Goal: Register for event/course

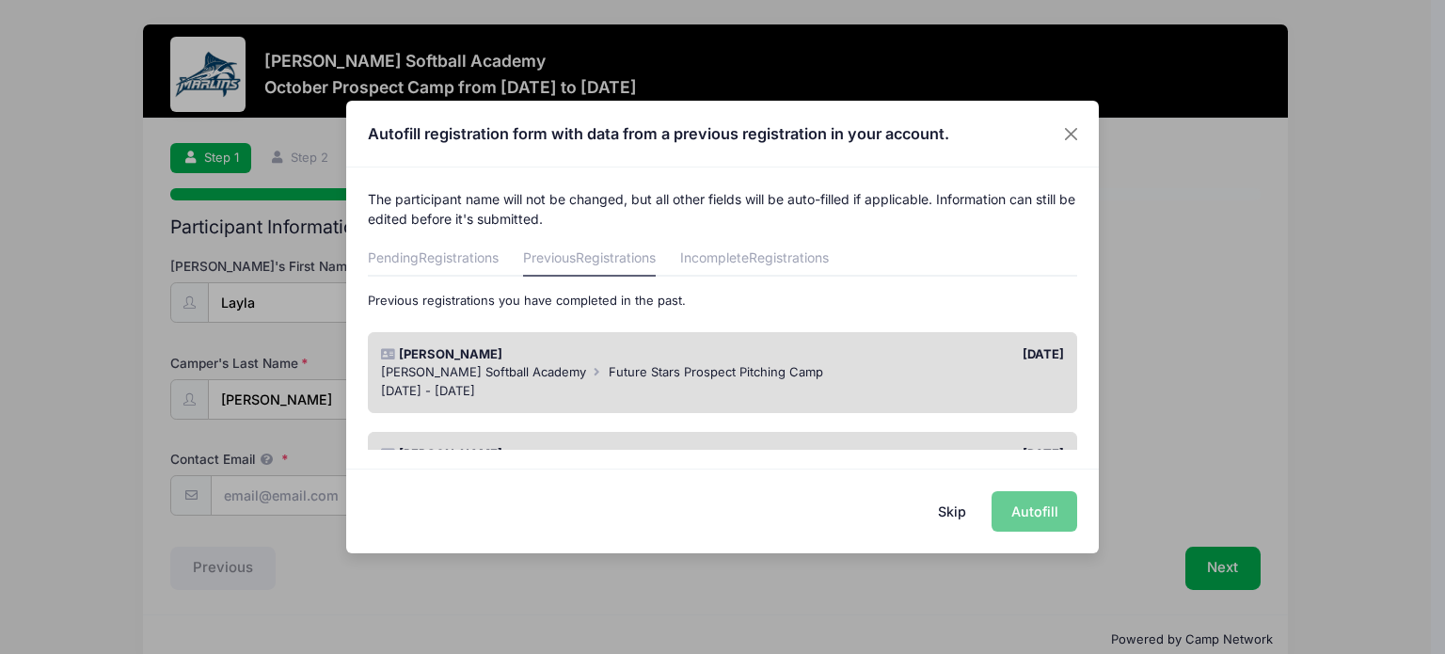
click at [1031, 519] on div "Skip Autofill" at bounding box center [722, 510] width 752 height 84
click at [816, 382] on div "Jul 8 - Jul 8, 2025" at bounding box center [723, 391] width 684 height 19
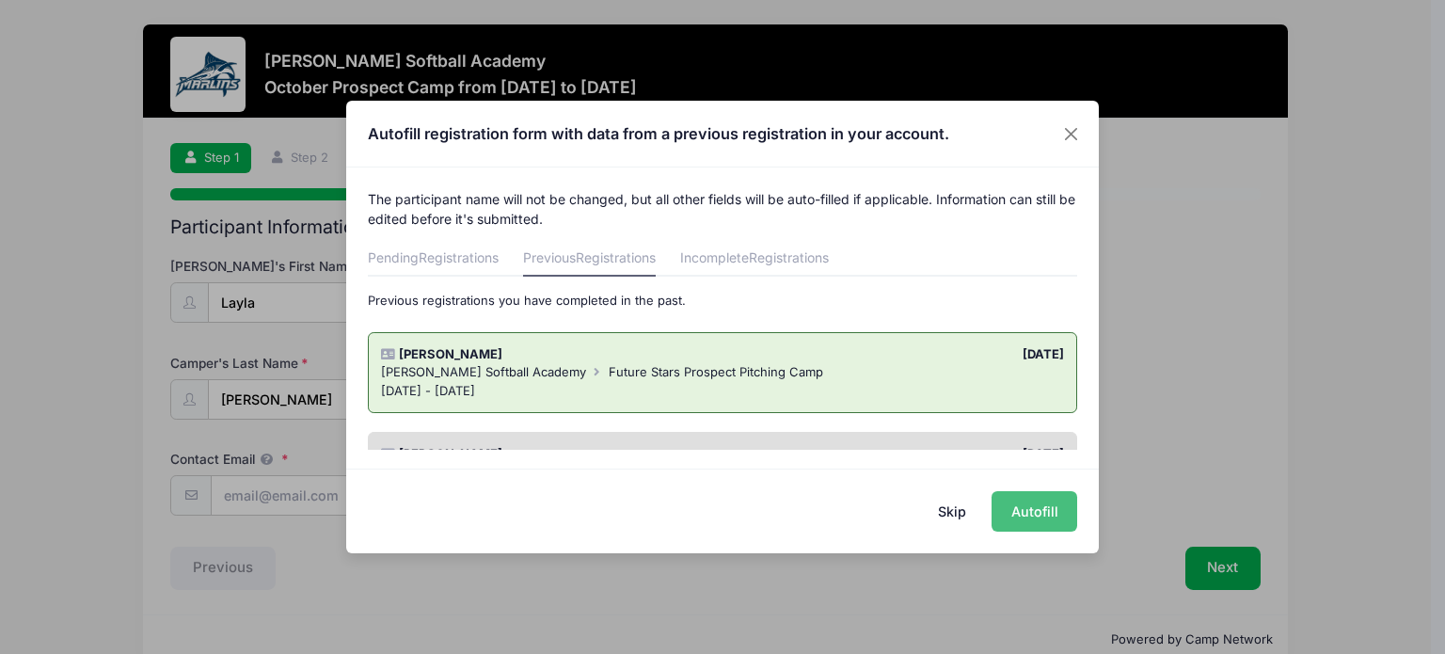
click at [1031, 508] on button "Autofill" at bounding box center [1034, 511] width 86 height 40
type input "[EMAIL_ADDRESS][DOMAIN_NAME]"
type input "2030"
type input "5 Star- Crawford"
type input "Ocean Lakes"
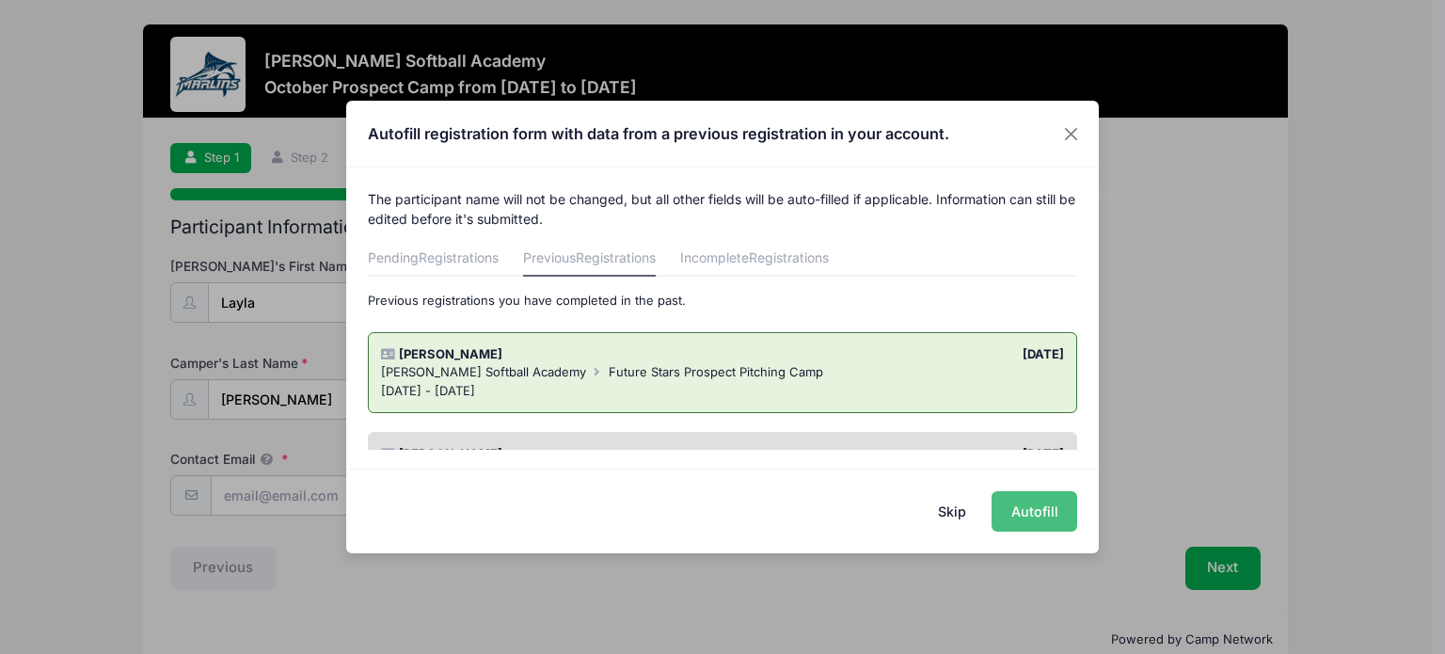
type input "[EMAIL_ADDRESS][DOMAIN_NAME]"
type input "2181 Kenwood Dr"
type input "Va Beach"
select select "VA"
type input "23454"
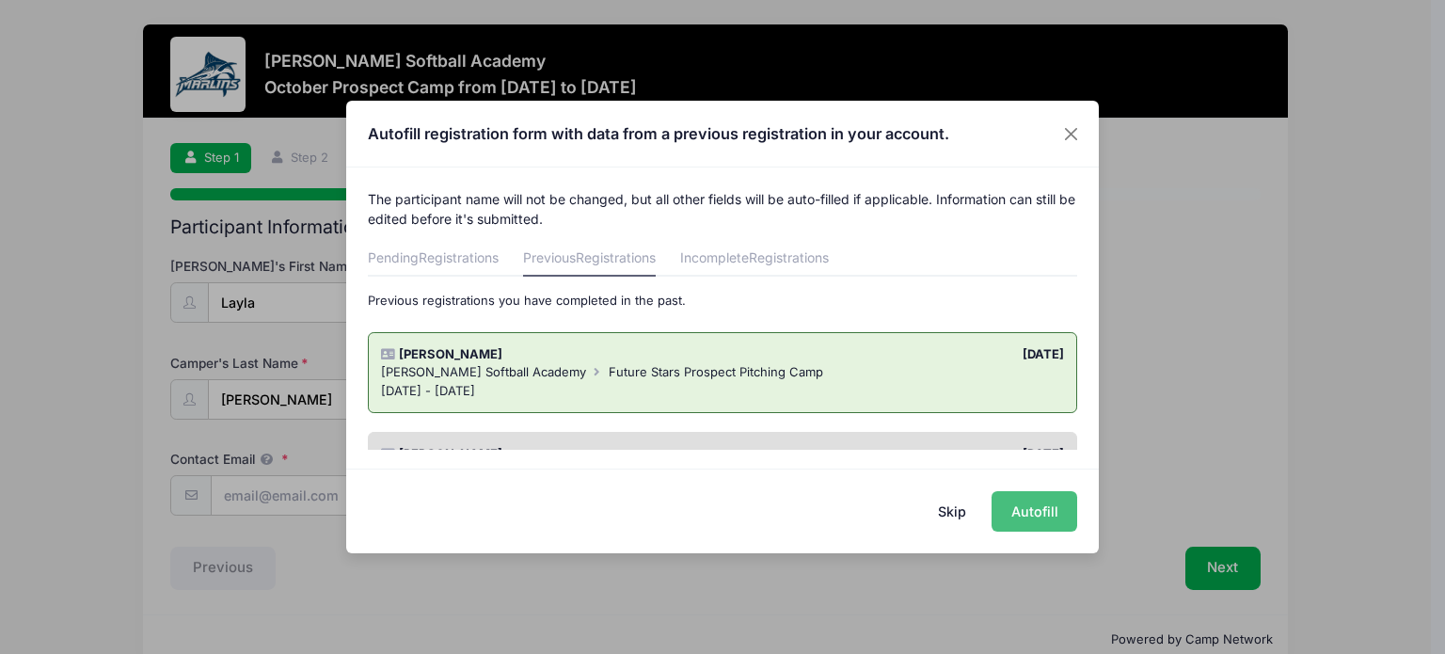
type input "7578184098"
type input "Tiffany Murray"
type input "7574033038"
type input "Ian Murray"
type input "7576357392"
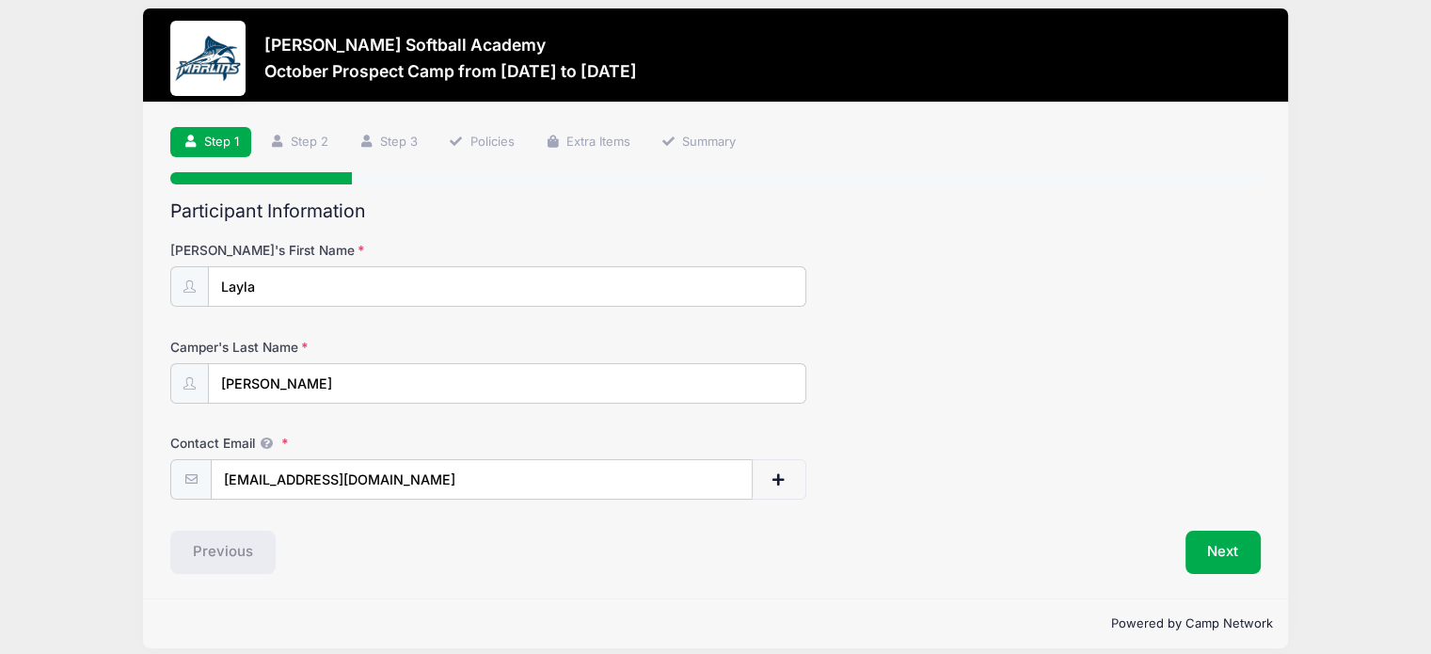
scroll to position [32, 0]
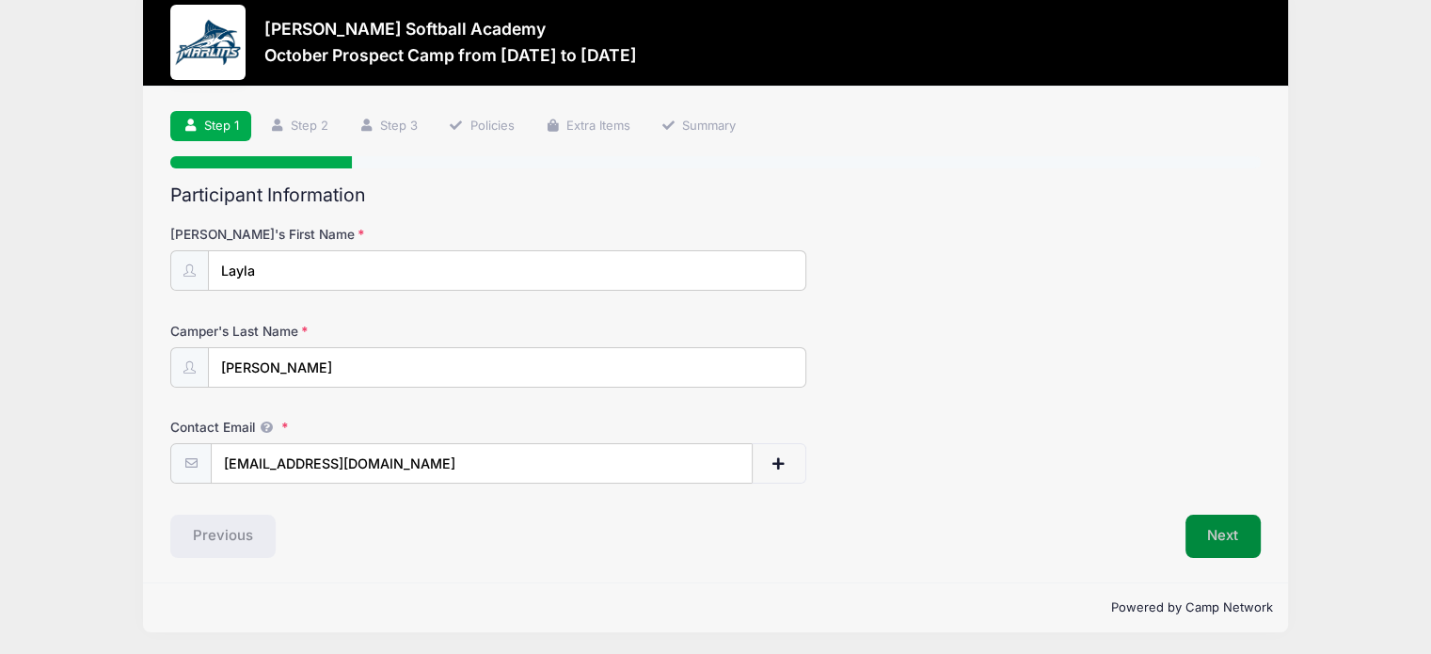
click at [1225, 539] on button "Next" at bounding box center [1223, 536] width 76 height 43
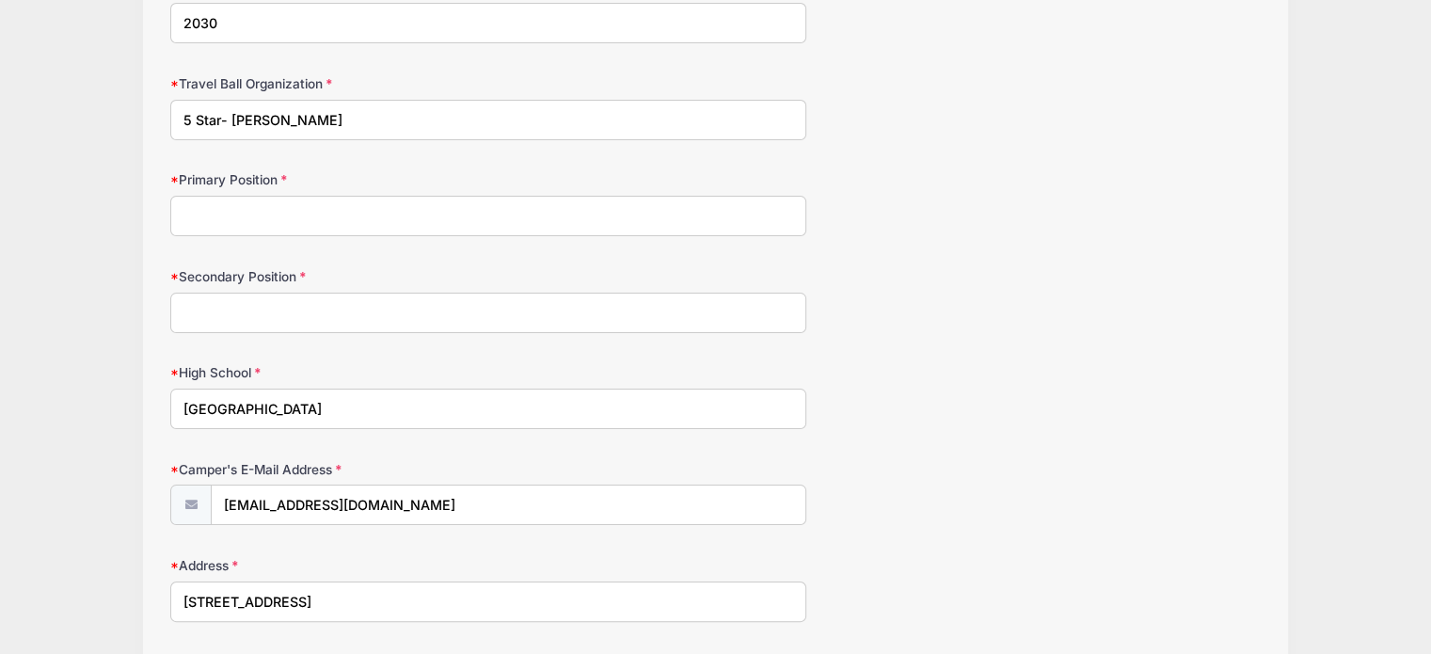
scroll to position [282, 0]
click at [220, 110] on input "5 Star- Crawford" at bounding box center [488, 117] width 636 height 40
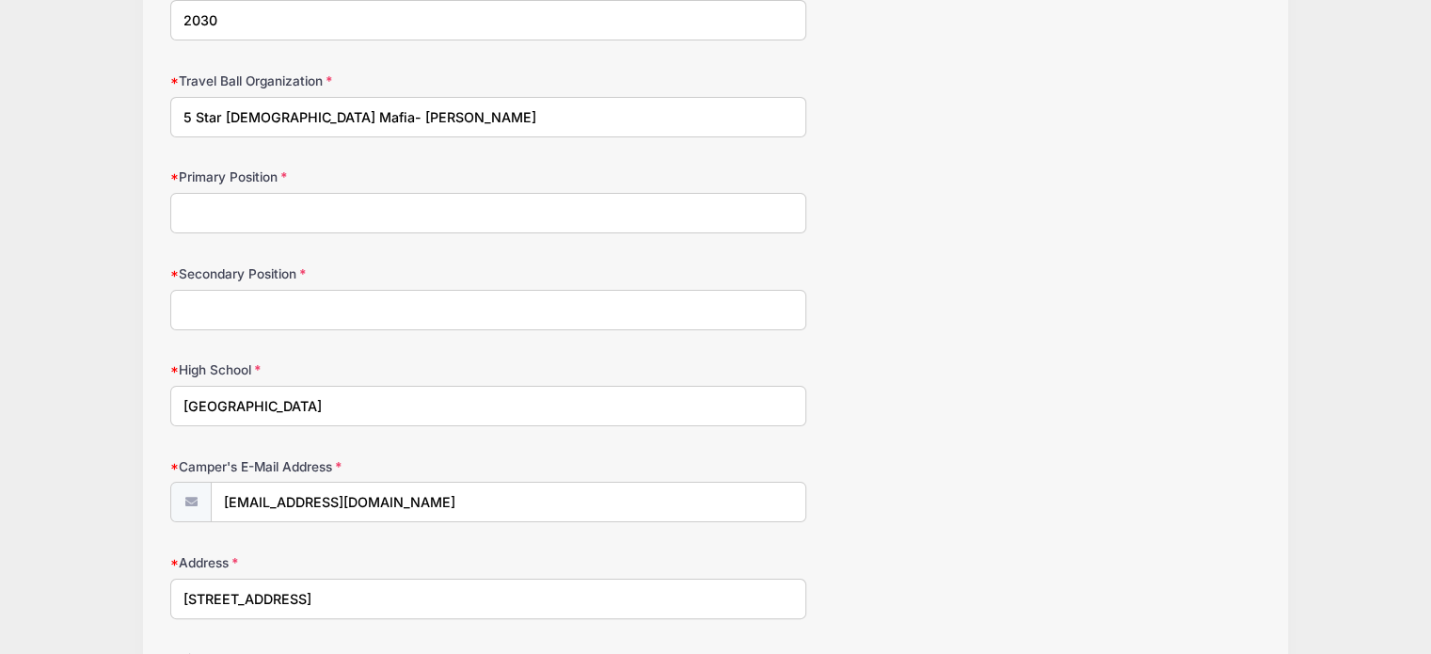
click at [300, 115] on input "5 Star Lady Mafia- Crawford" at bounding box center [488, 117] width 636 height 40
type input "5 Star Lady Mafia 14U Crawford"
click at [320, 199] on input "Primary Position" at bounding box center [488, 213] width 636 height 40
type input "Pitcher"
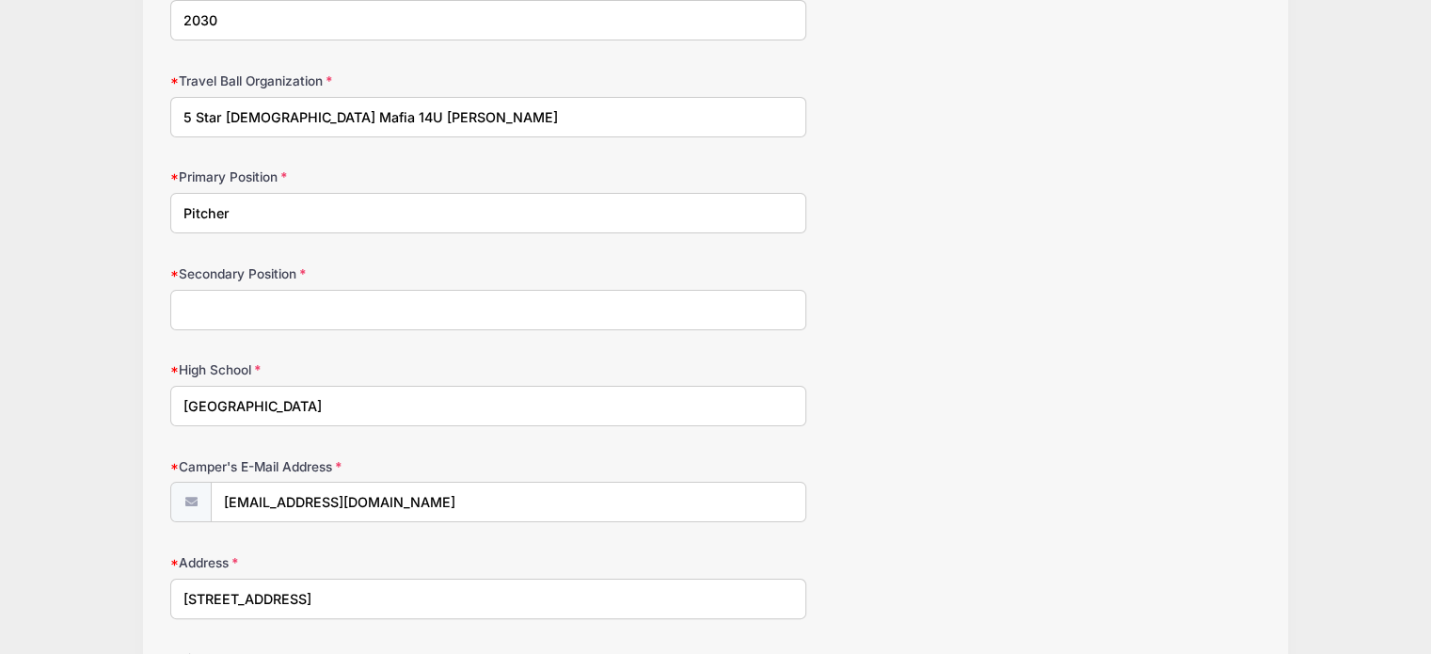
click at [230, 300] on input "Secondary Position" at bounding box center [488, 310] width 636 height 40
click at [467, 300] on input "Left Field" at bounding box center [488, 310] width 636 height 40
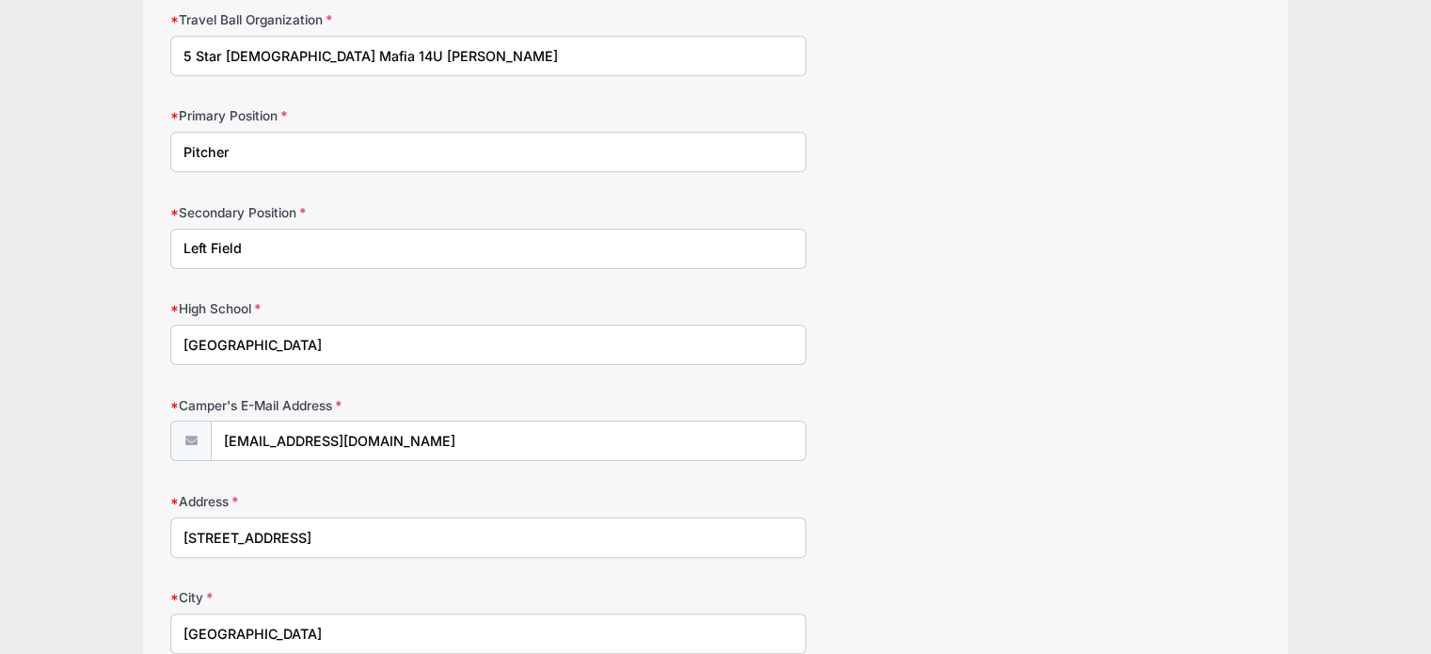
scroll to position [376, 0]
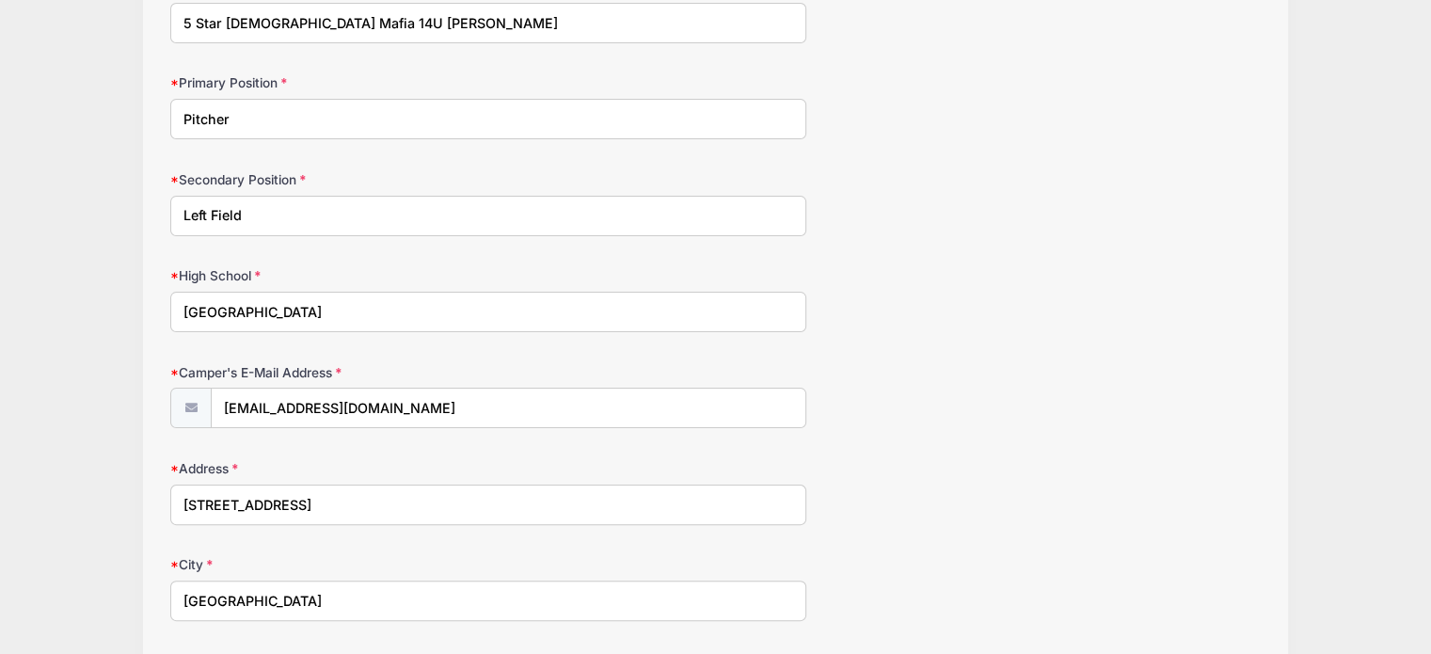
type input "Left Field"
click at [598, 288] on div "High School Ocean Lakes" at bounding box center [715, 299] width 1090 height 66
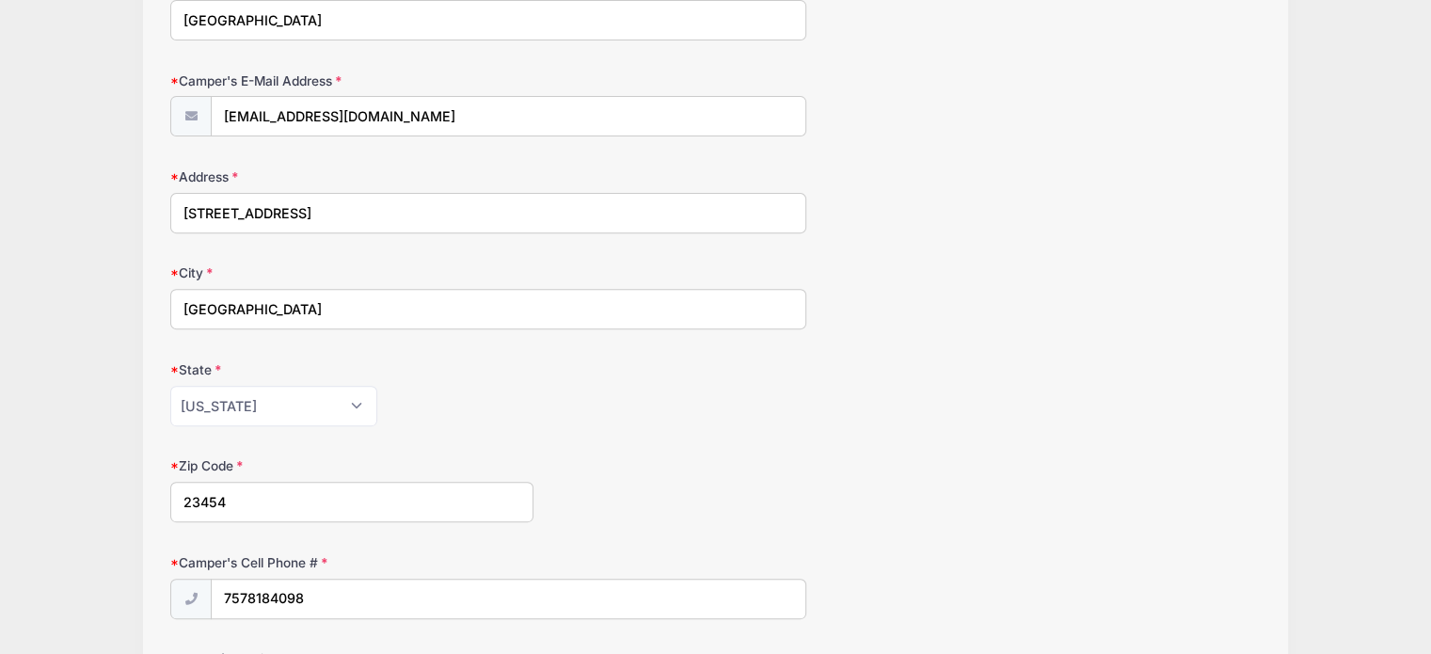
scroll to position [658, 0]
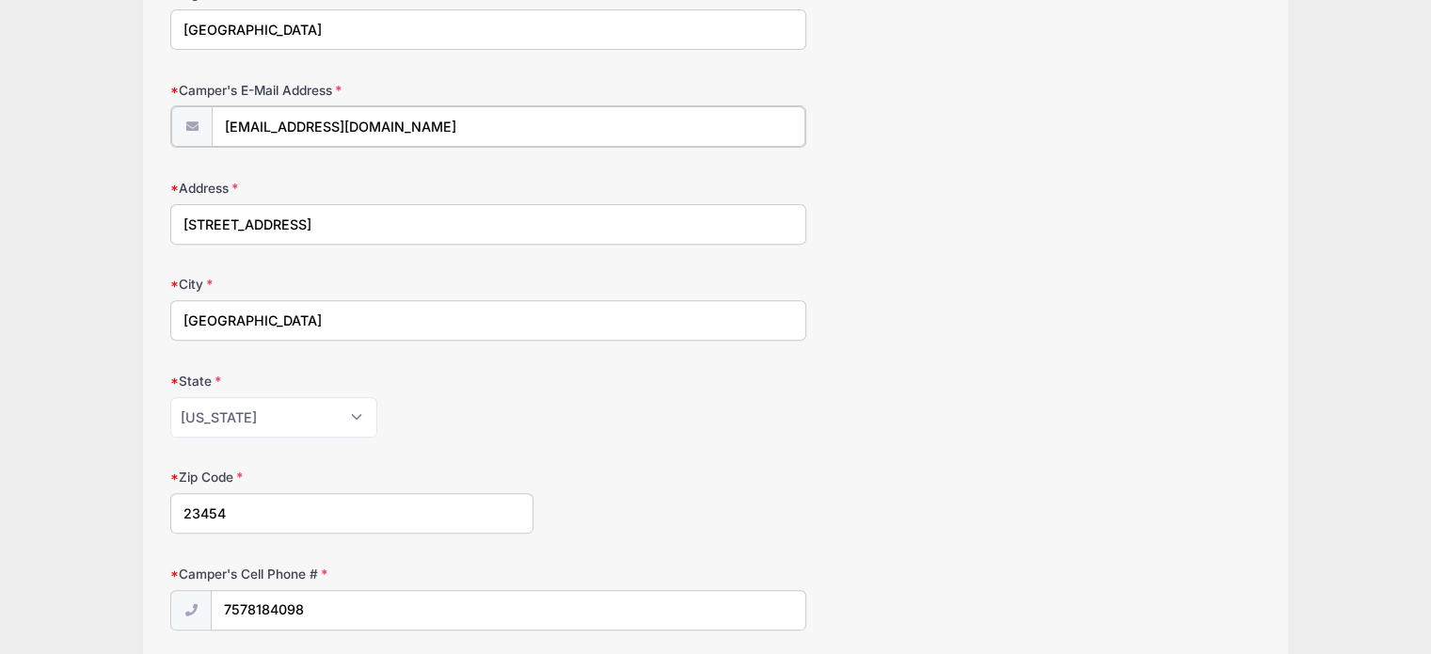
drag, startPoint x: 275, startPoint y: 118, endPoint x: 260, endPoint y: 122, distance: 15.8
click at [253, 122] on input "[EMAIL_ADDRESS][DOMAIN_NAME]" at bounding box center [509, 126] width 594 height 40
drag, startPoint x: 277, startPoint y: 119, endPoint x: 173, endPoint y: 128, distance: 104.8
click at [173, 128] on div "[EMAIL_ADDRESS][DOMAIN_NAME]" at bounding box center [488, 126] width 636 height 42
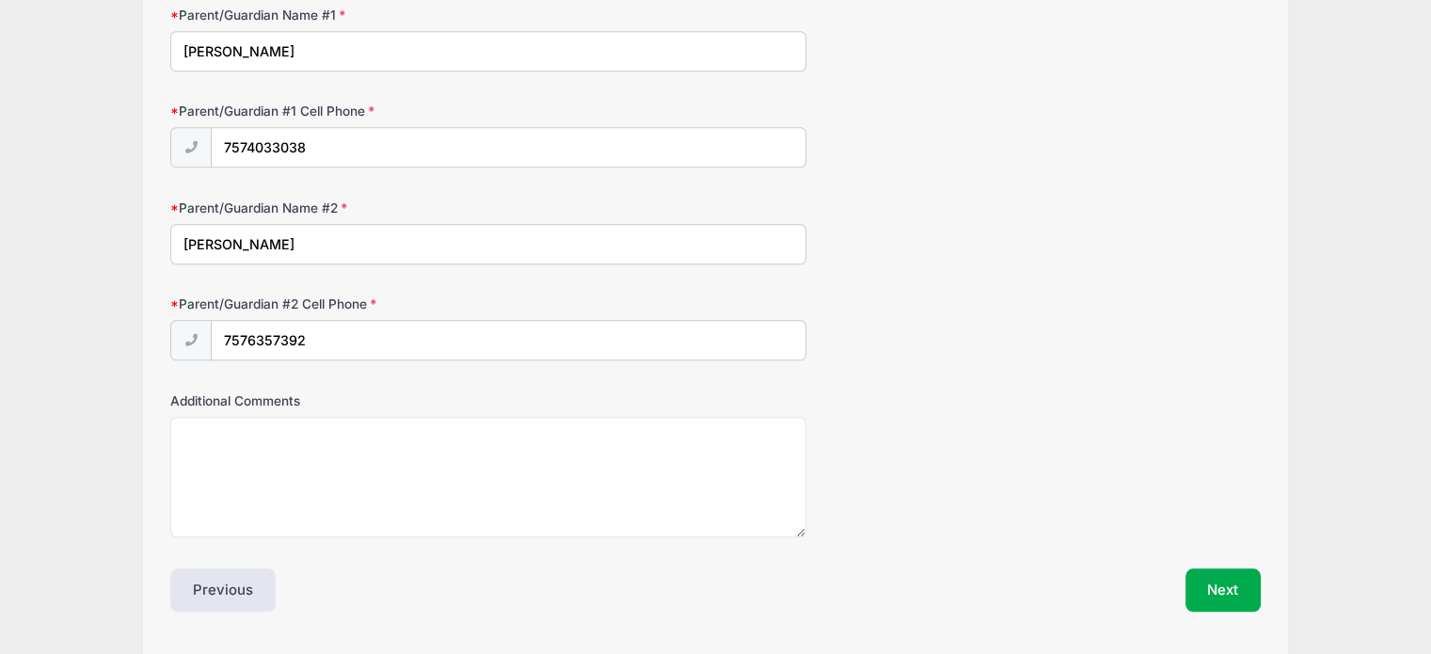
scroll to position [1317, 0]
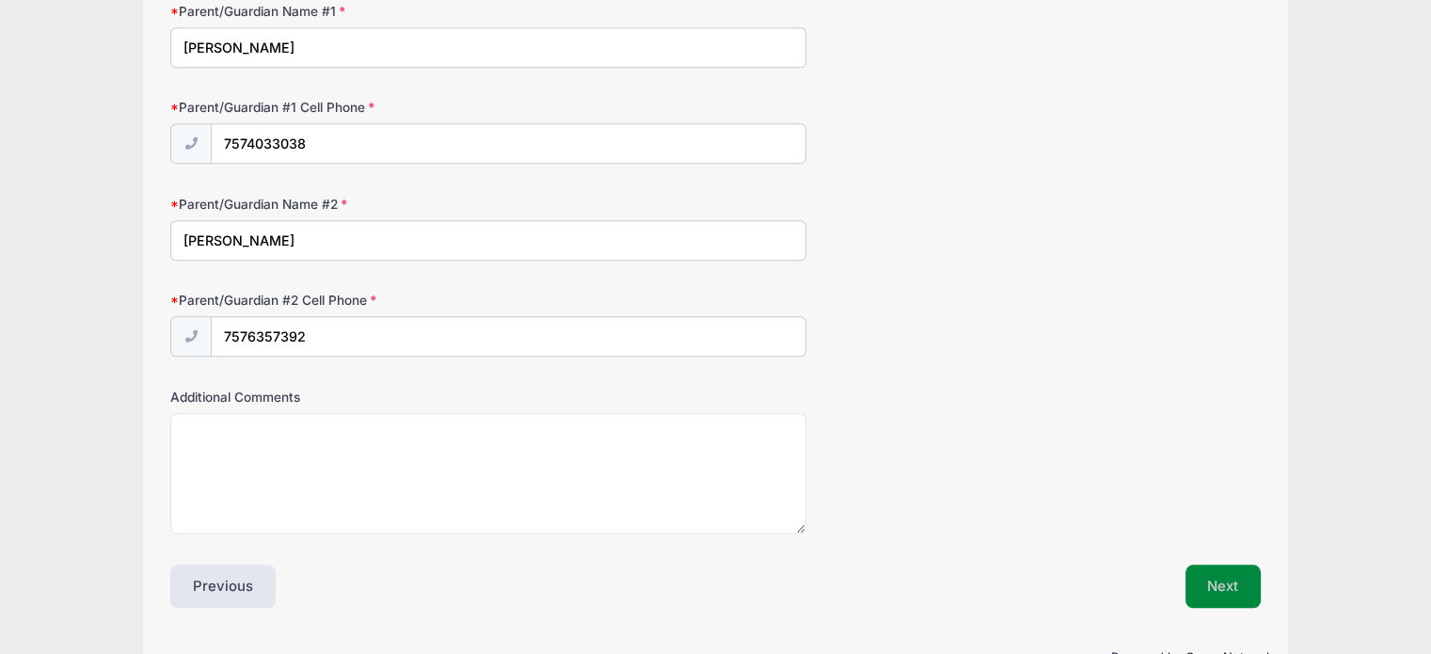
type input "layladmurray.05@gmail.com"
click at [1204, 564] on button "Next" at bounding box center [1223, 583] width 76 height 43
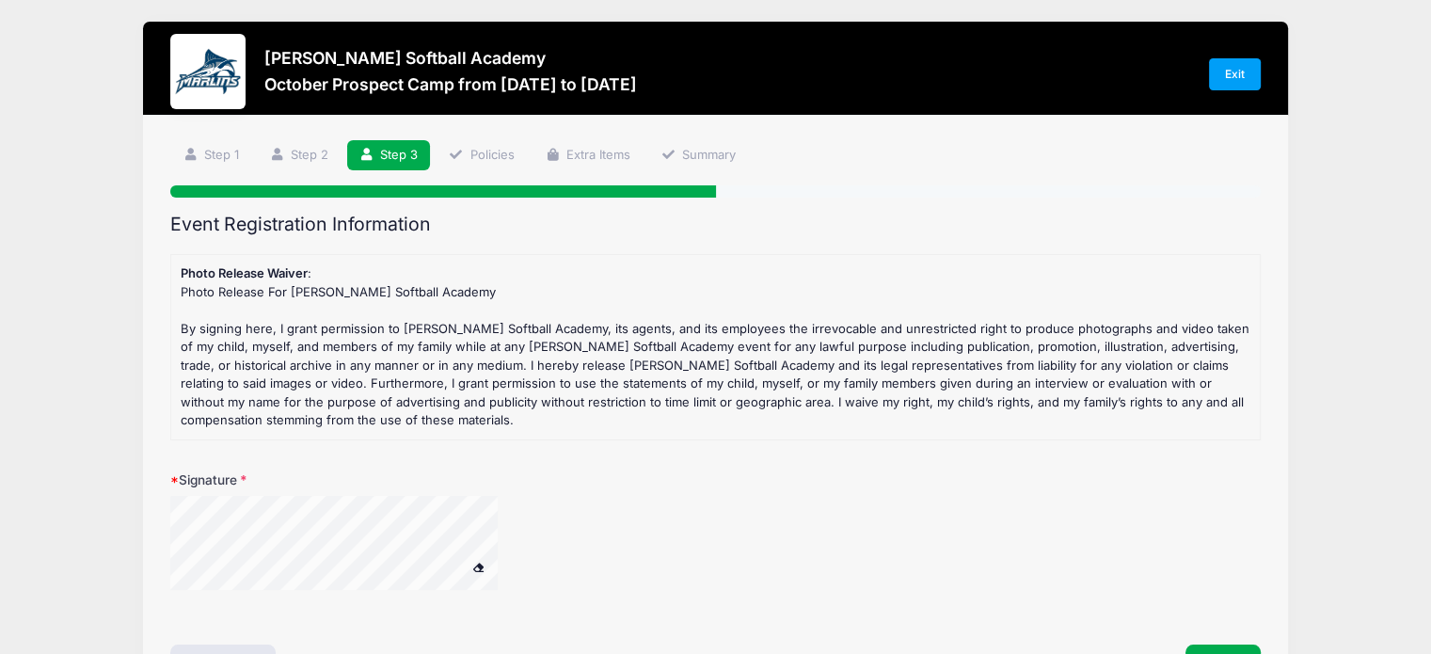
scroll to position [0, 0]
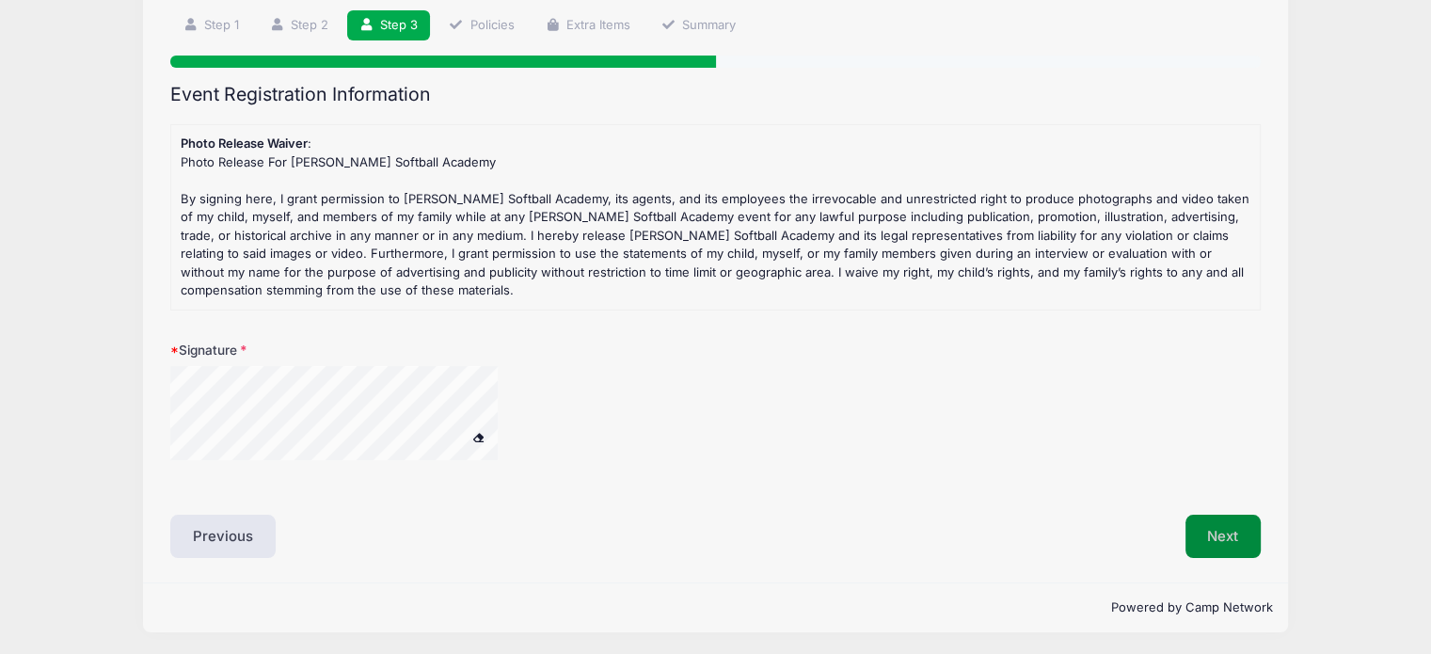
click at [1224, 546] on button "Next" at bounding box center [1223, 536] width 76 height 43
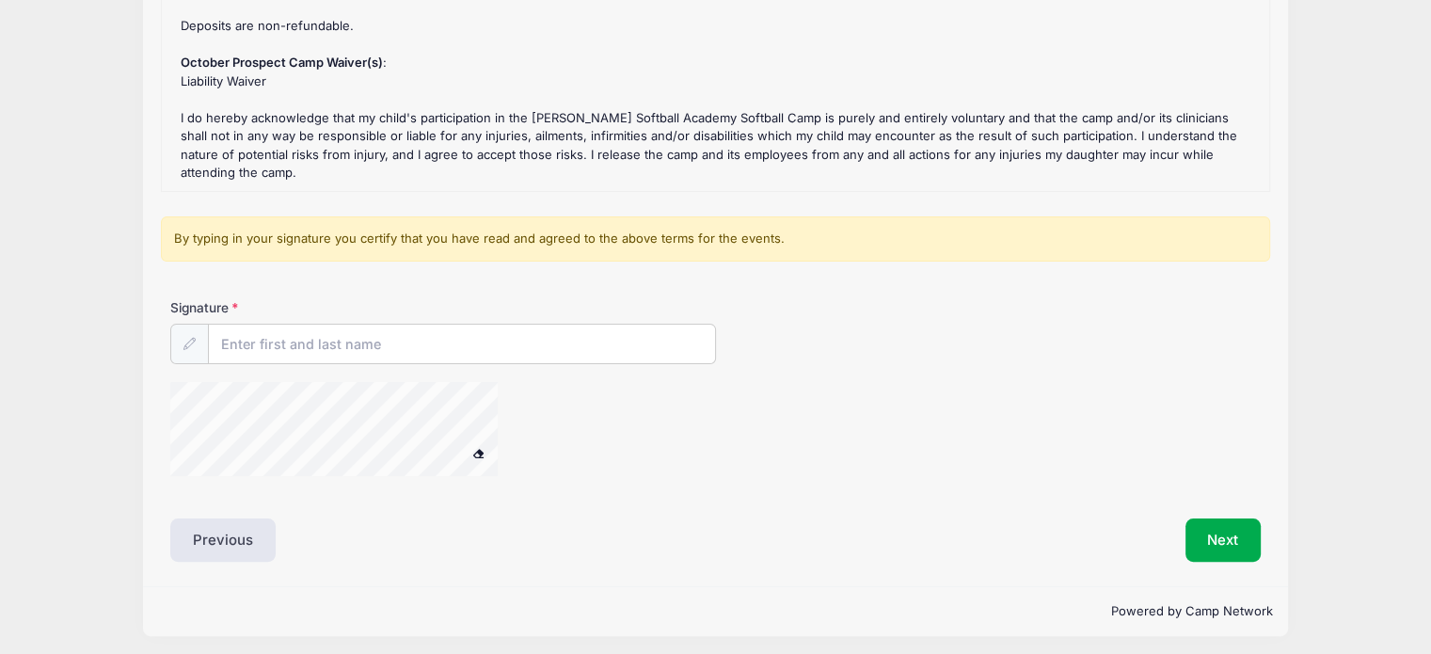
scroll to position [357, 0]
click at [359, 332] on input "Signature" at bounding box center [462, 342] width 506 height 40
type input "Tiffany Murray"
click at [1206, 537] on button "Next" at bounding box center [1223, 536] width 76 height 43
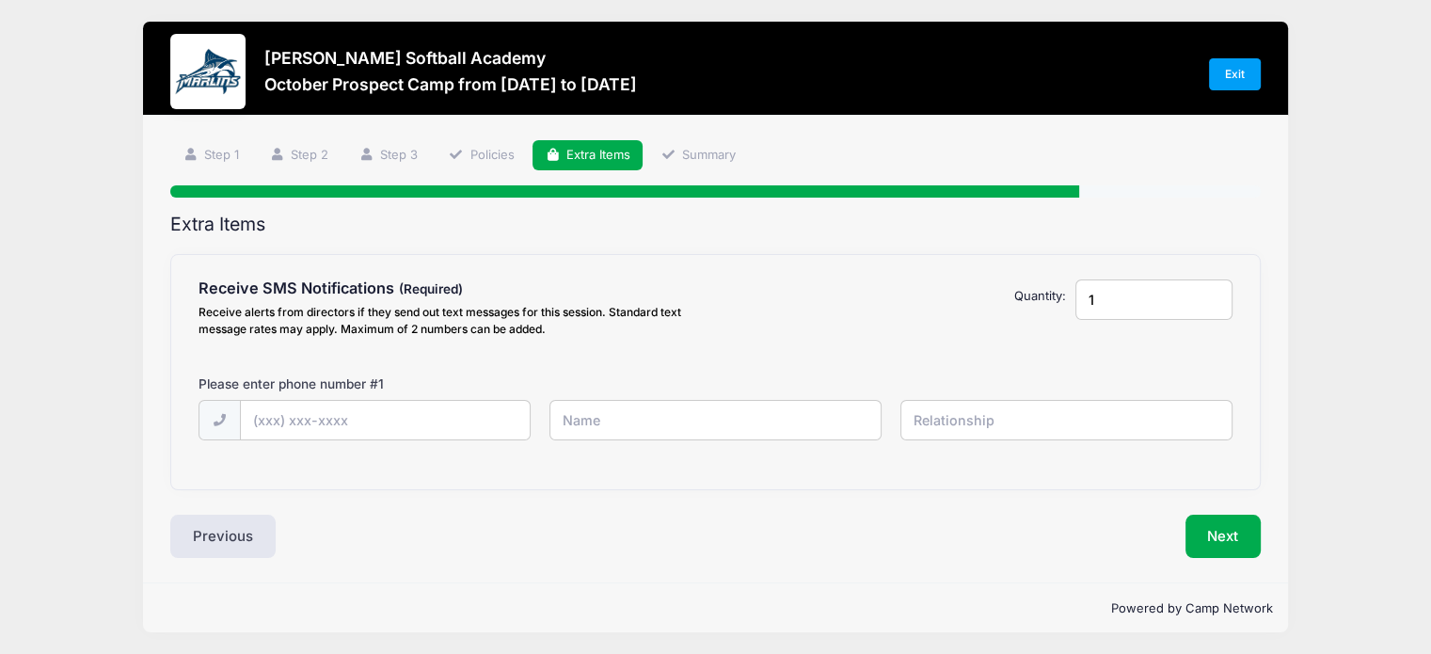
scroll to position [0, 0]
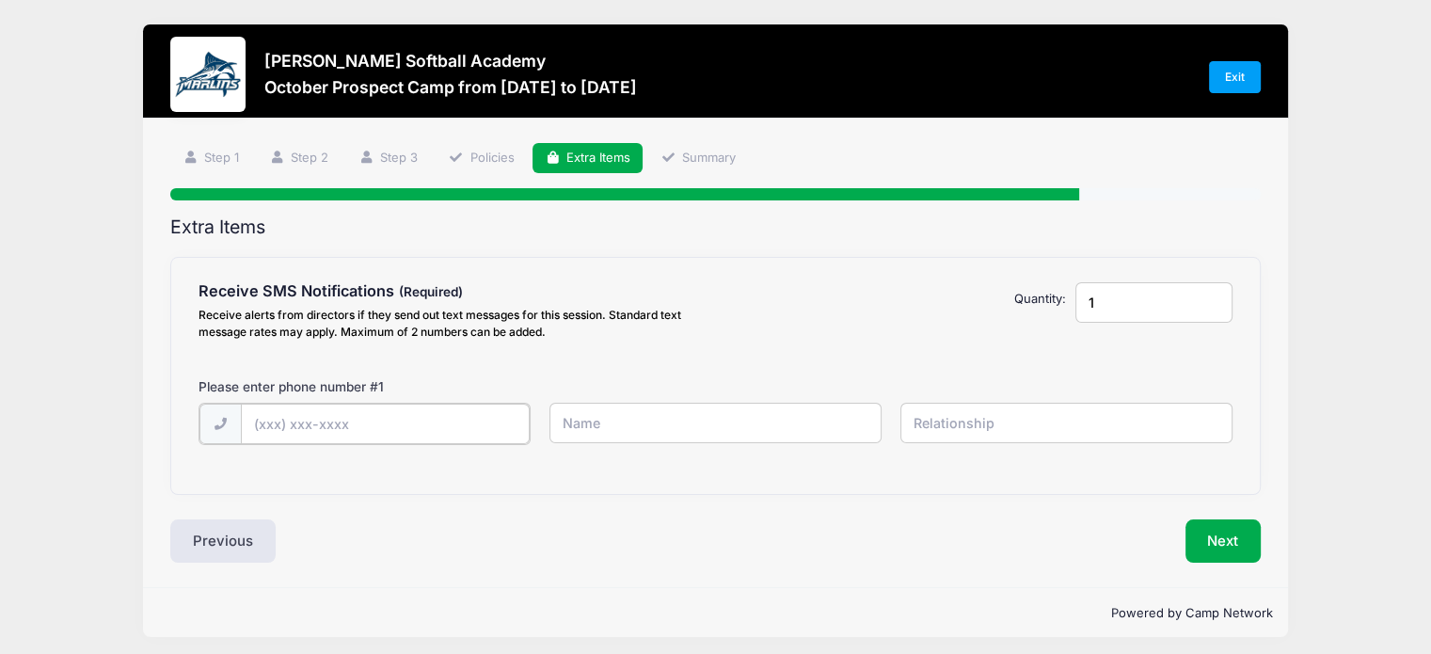
click at [369, 423] on input "text" at bounding box center [386, 424] width 290 height 40
type input "(757) 403-3038"
click at [646, 415] on input "text" at bounding box center [715, 423] width 332 height 40
type input "Tiffany Murray"
type input "mother"
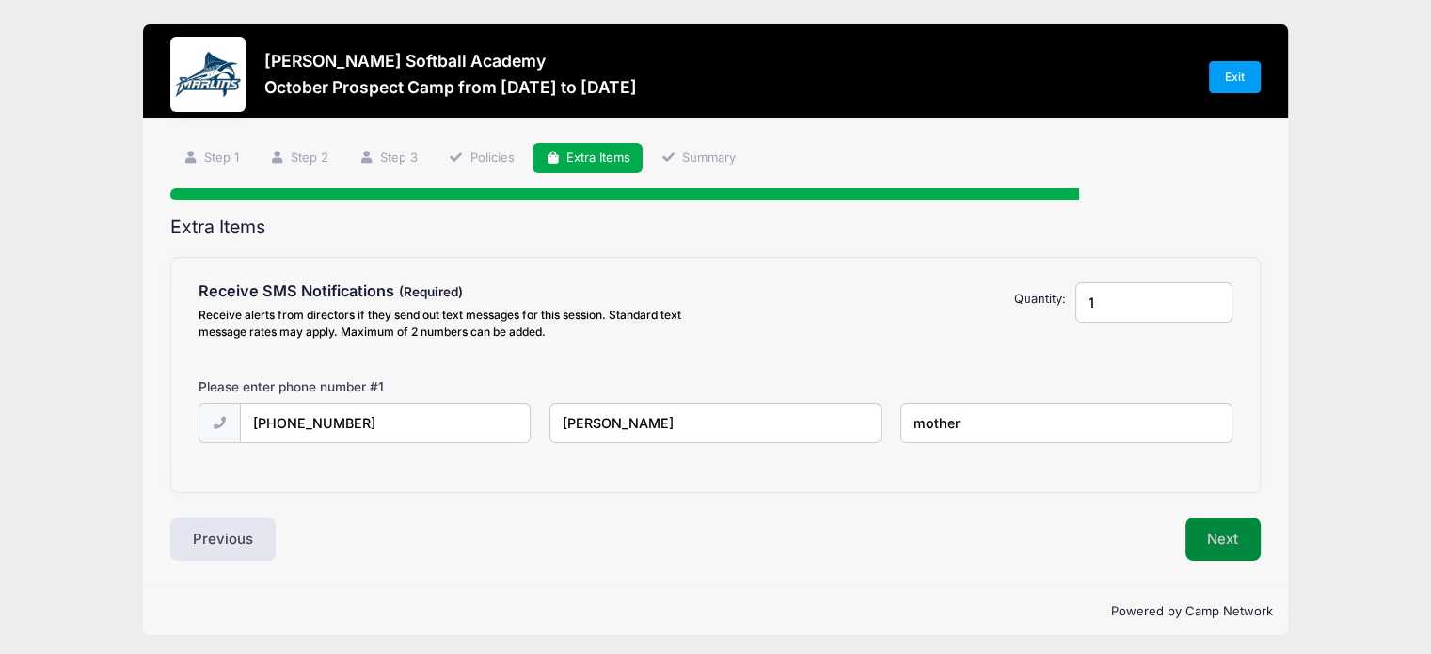
click at [1212, 535] on button "Next" at bounding box center [1223, 538] width 76 height 43
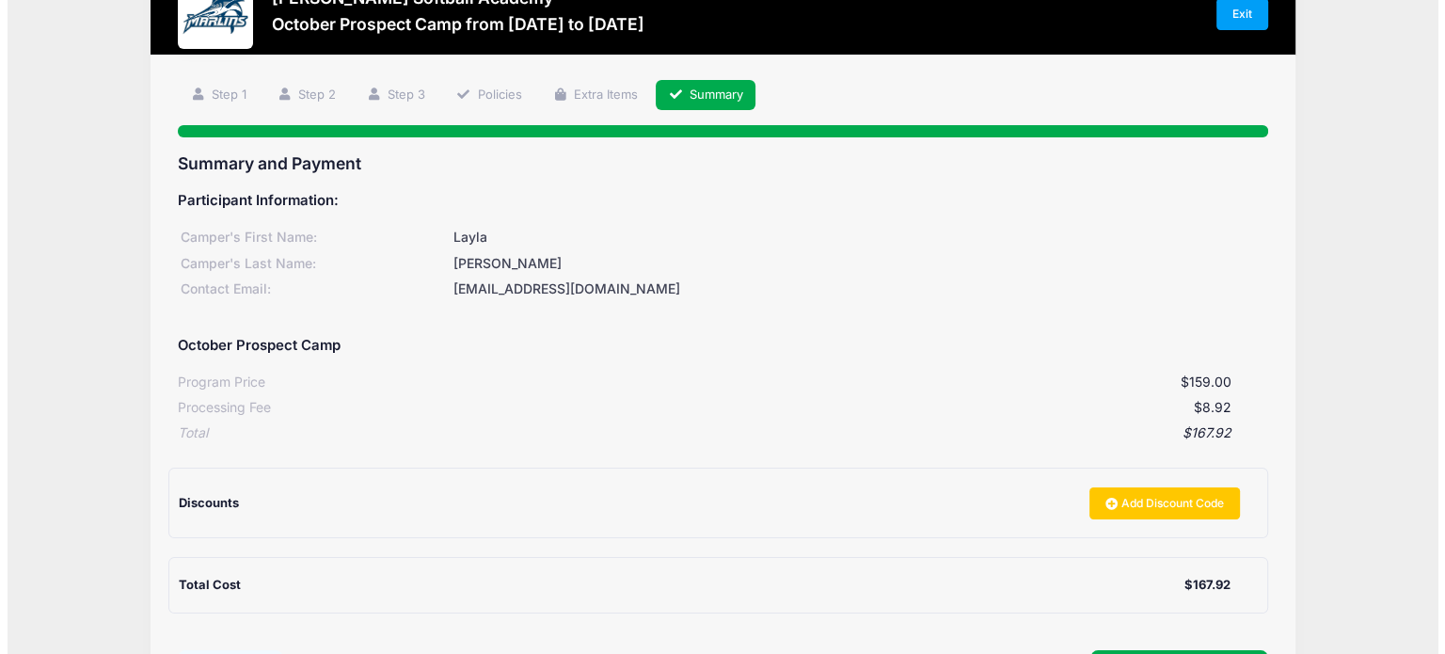
scroll to position [94, 0]
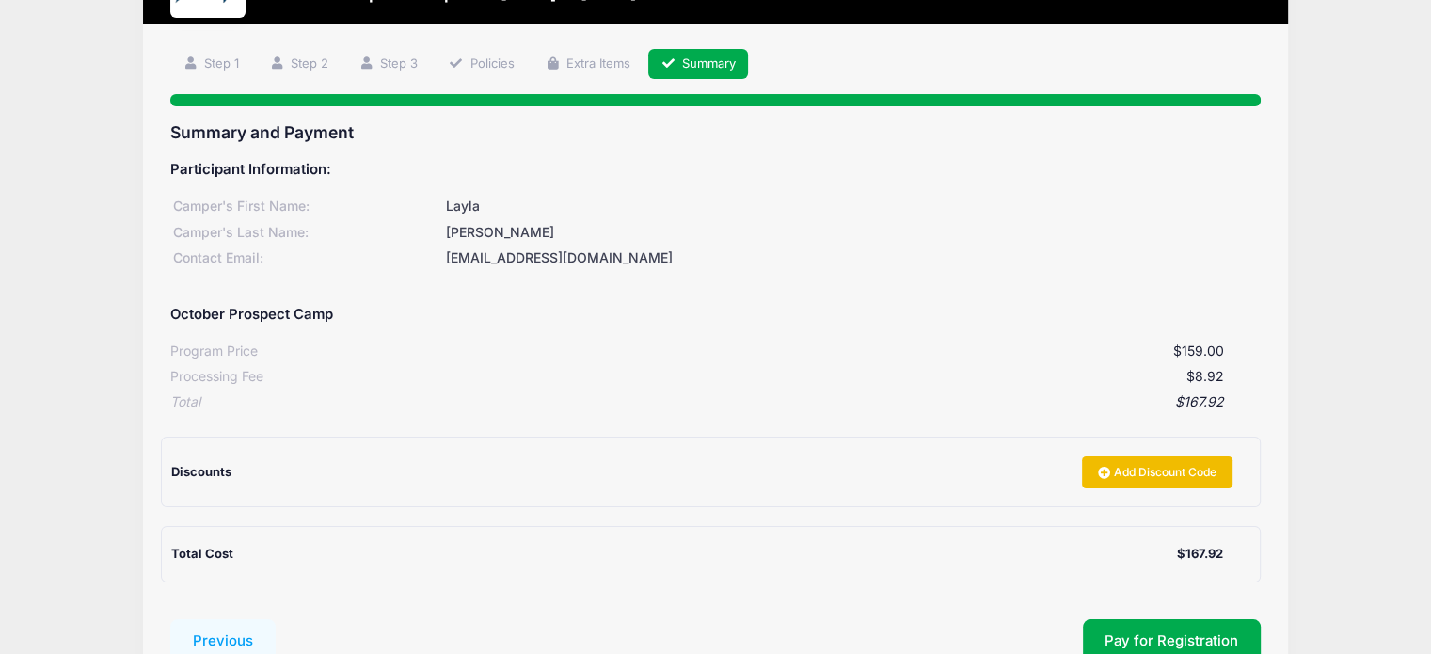
click at [1177, 477] on link "Add Discount Code" at bounding box center [1157, 472] width 150 height 32
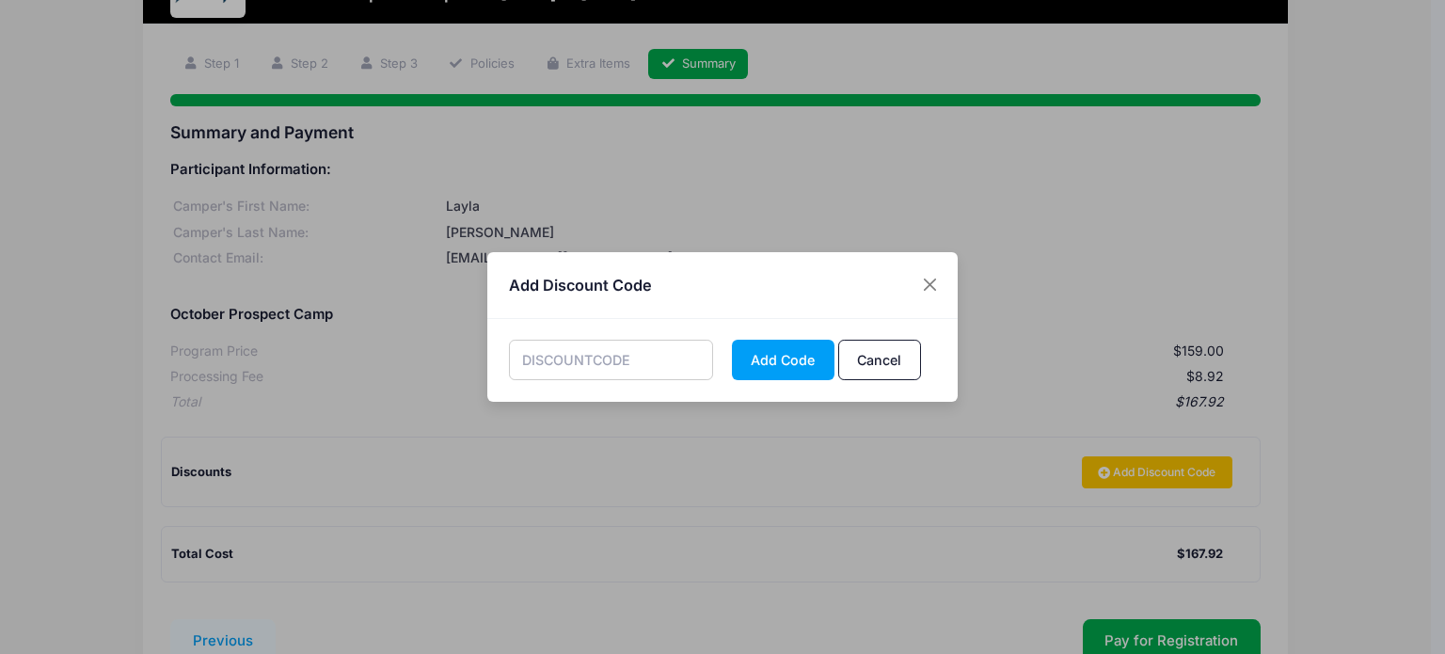
click at [620, 369] on input "text" at bounding box center [611, 360] width 205 height 40
type input "outlove"
click at [749, 361] on button "Add Code" at bounding box center [783, 360] width 103 height 40
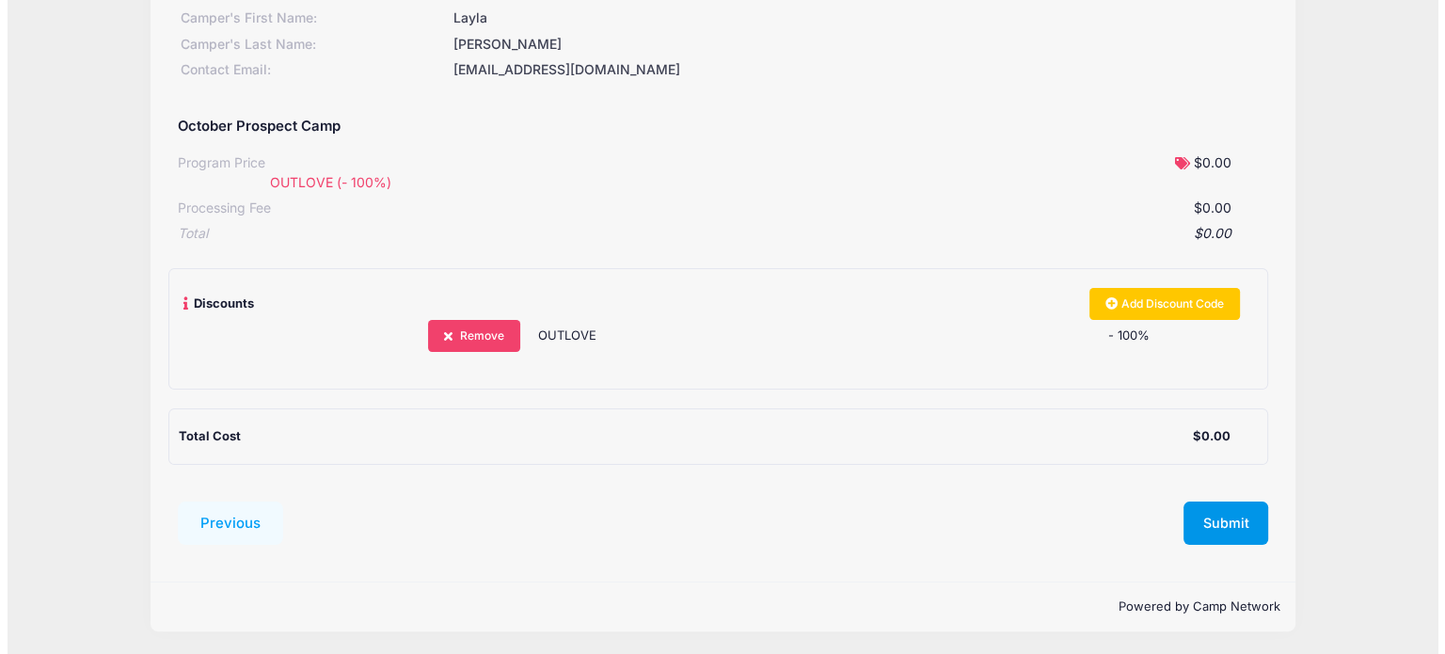
scroll to position [282, 0]
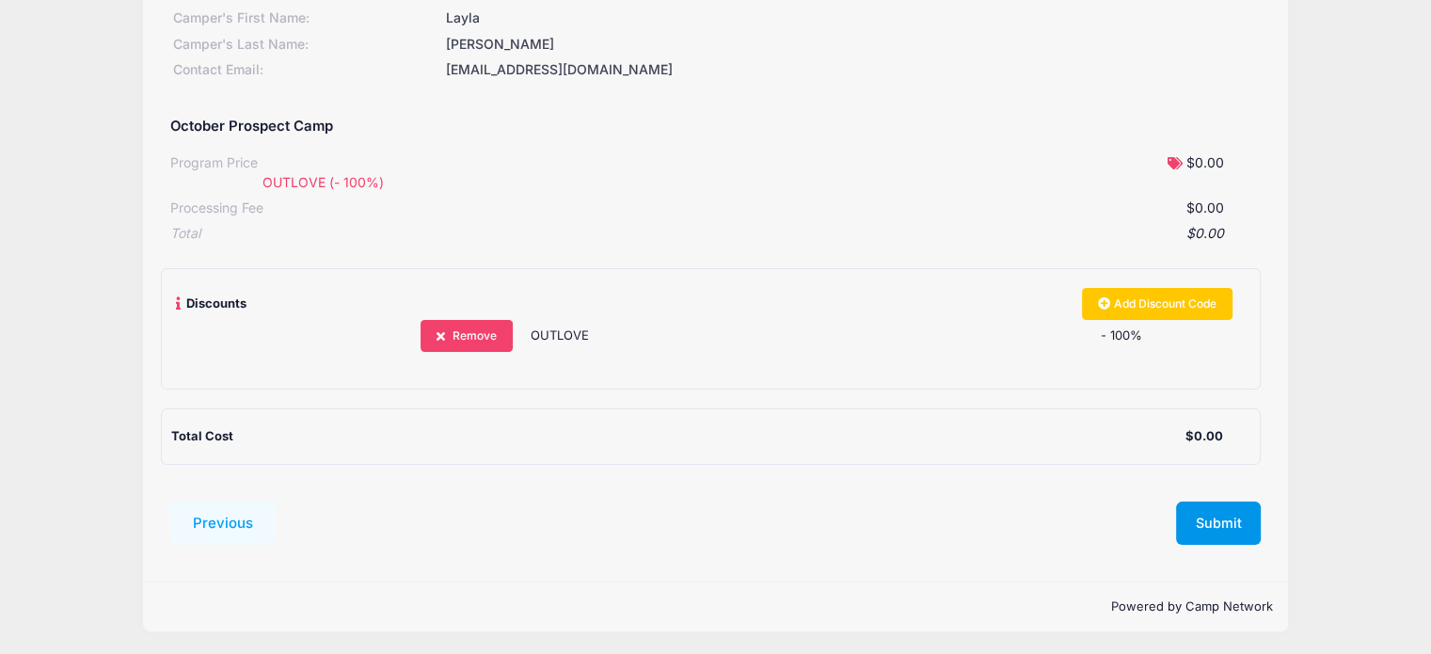
click at [1242, 518] on button "Submit" at bounding box center [1218, 522] width 85 height 43
